Goal: Transaction & Acquisition: Purchase product/service

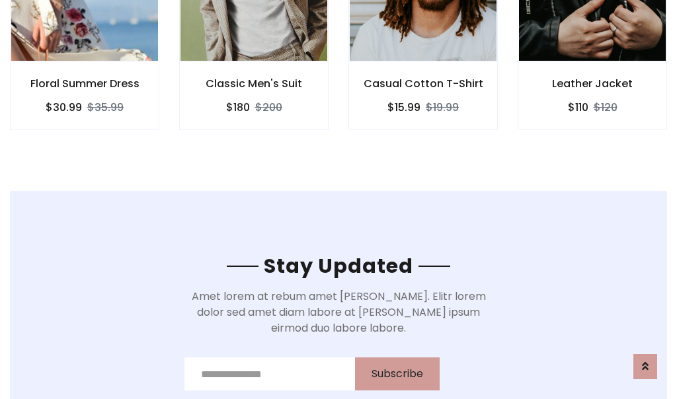
scroll to position [1992, 0]
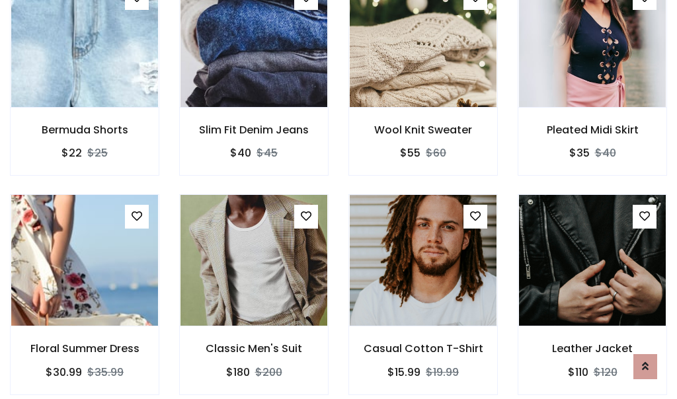
click at [339, 200] on div "Casual Cotton T-Shirt $15.99 $19.99" at bounding box center [423, 303] width 169 height 219
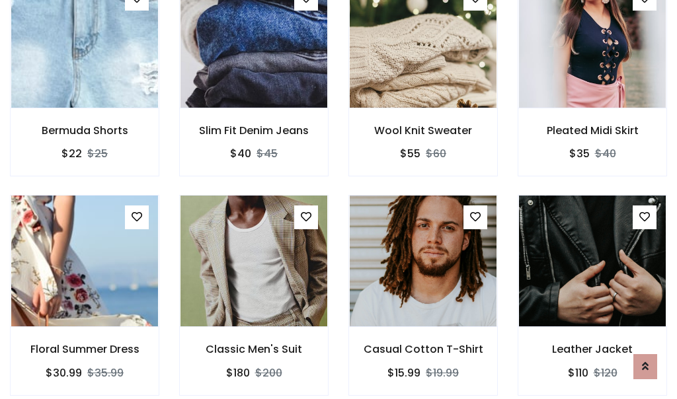
click at [339, 200] on div "Casual Cotton T-Shirt $15.99 $19.99" at bounding box center [423, 304] width 169 height 219
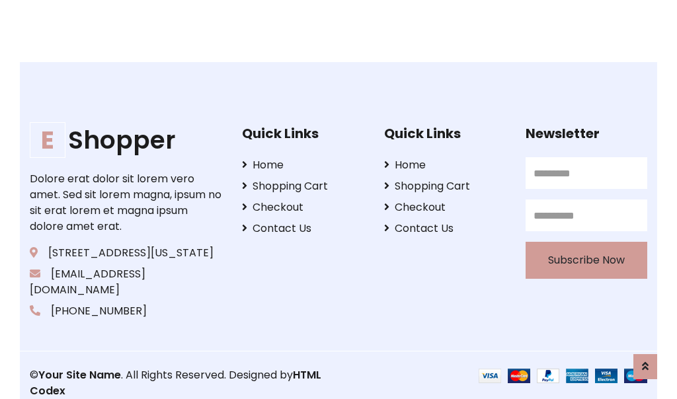
scroll to position [2518, 0]
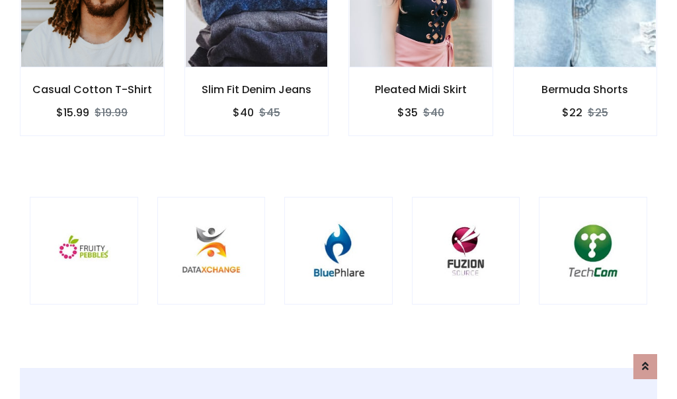
click at [339, 199] on div at bounding box center [338, 251] width 108 height 108
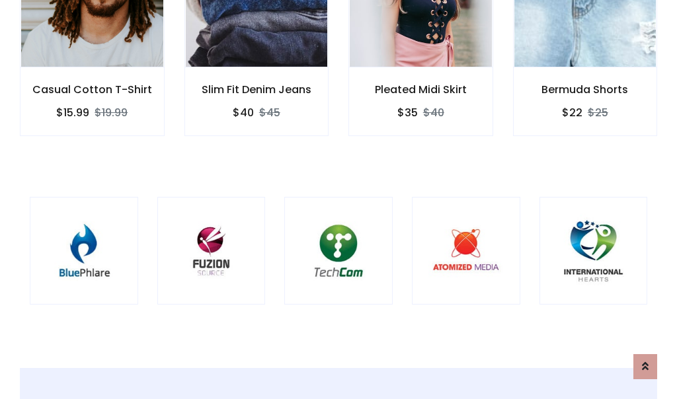
click at [339, 200] on div at bounding box center [338, 251] width 108 height 108
click at [339, 199] on div at bounding box center [338, 251] width 108 height 108
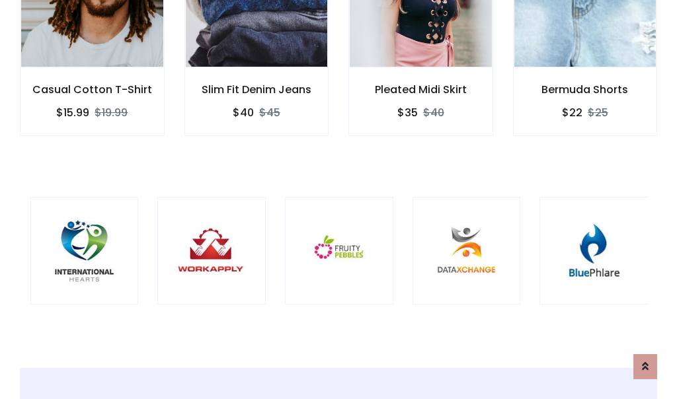
scroll to position [0, 0]
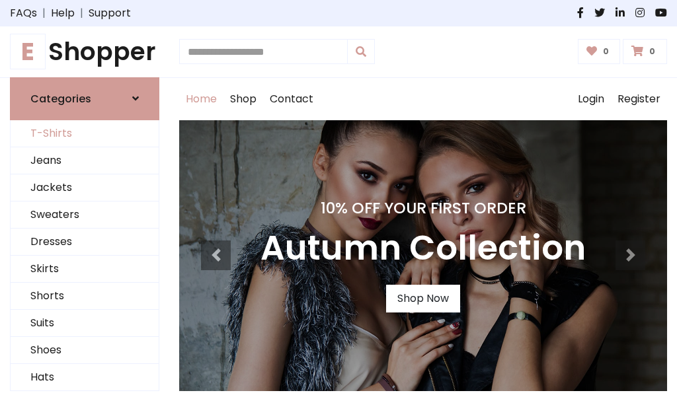
click at [85, 134] on link "T-Shirts" at bounding box center [85, 133] width 148 height 27
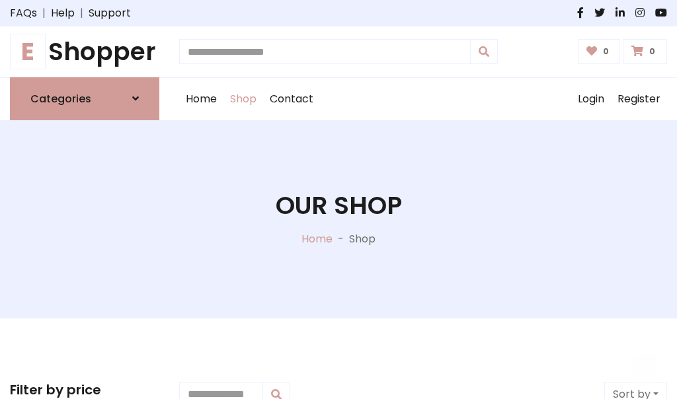
scroll to position [530, 0]
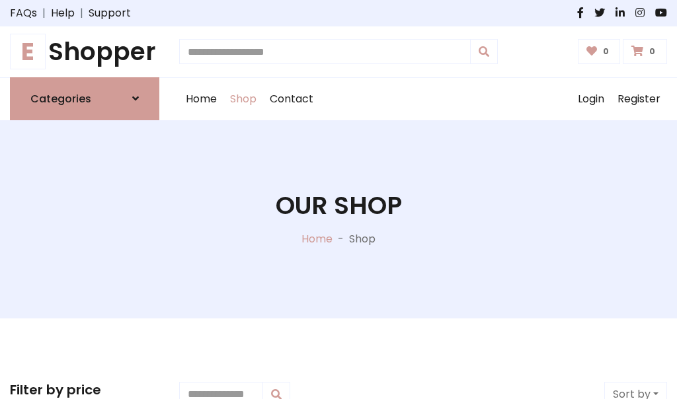
click at [85, 52] on h1 "E Shopper" at bounding box center [84, 52] width 149 height 30
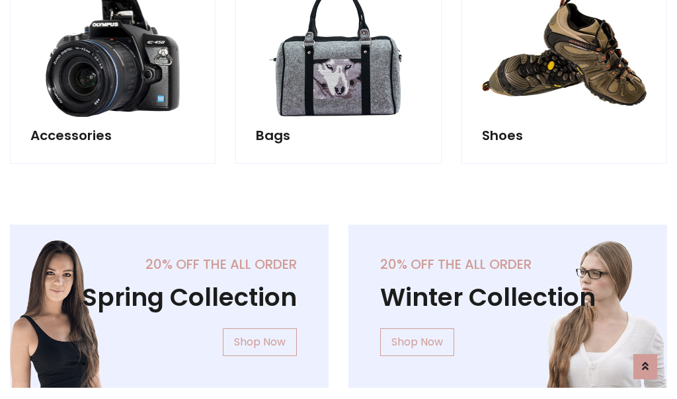
scroll to position [1285, 0]
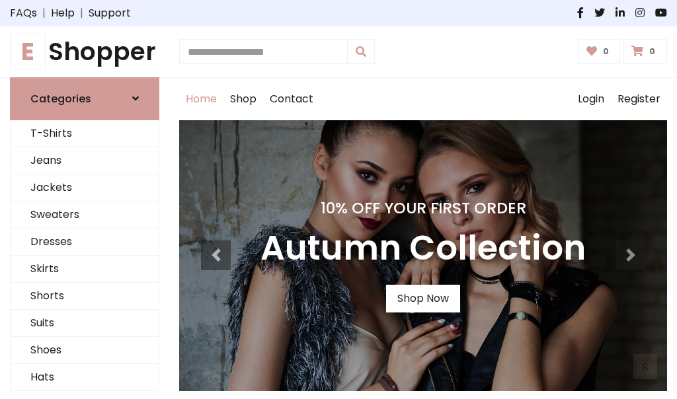
scroll to position [434, 0]
